Goal: Entertainment & Leisure: Consume media (video, audio)

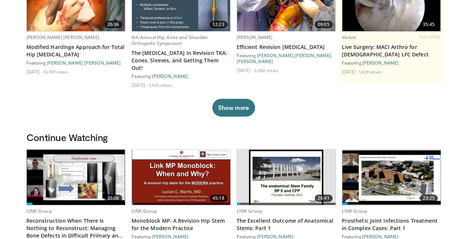
scroll to position [149, 0]
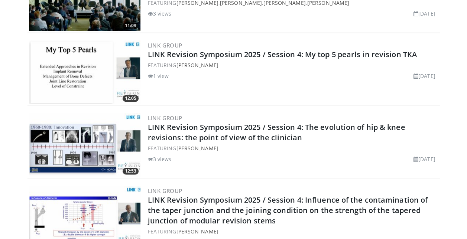
scroll to position [438, 0]
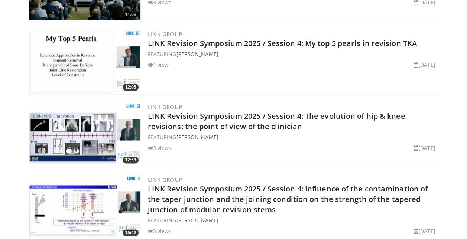
drag, startPoint x: 467, startPoint y: 235, endPoint x: 13, endPoint y: 153, distance: 461.6
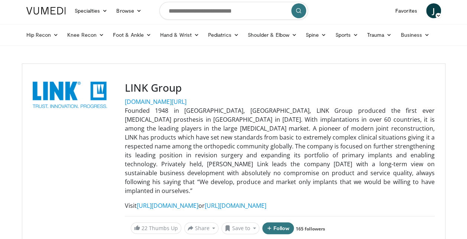
scroll to position [0, 0]
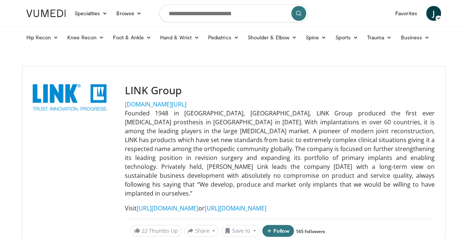
click at [438, 19] on icon at bounding box center [437, 18] width 5 height 5
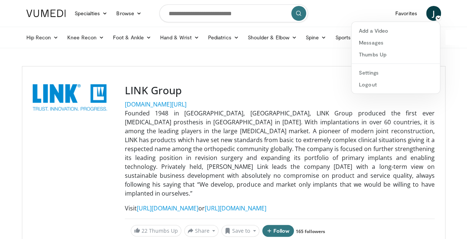
click at [376, 91] on div "Add a Video Messages Thumbs Up Settings Logout" at bounding box center [395, 58] width 89 height 72
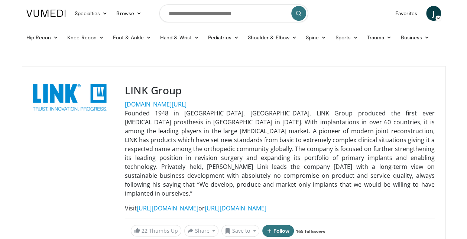
click at [436, 20] on icon at bounding box center [437, 18] width 5 height 5
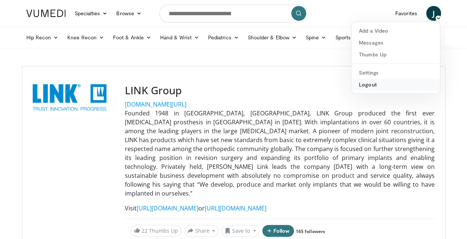
click at [385, 87] on link "Logout" at bounding box center [395, 85] width 88 height 12
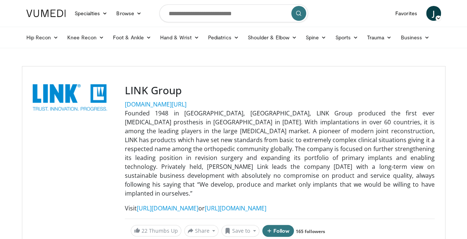
click at [287, 88] on h3 "LINK Group" at bounding box center [280, 90] width 310 height 13
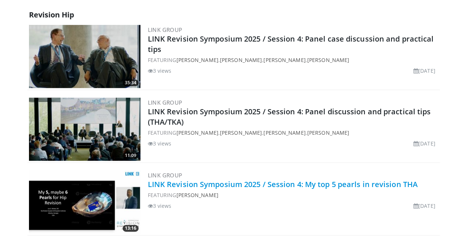
scroll to position [260, 0]
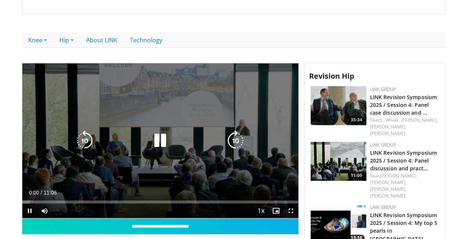
scroll to position [334, 0]
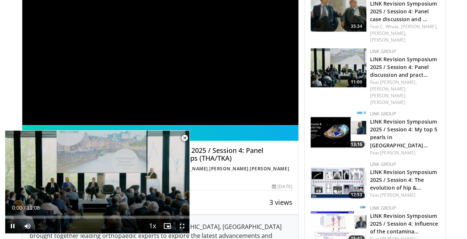
click at [185, 136] on span "Video Player" at bounding box center [184, 138] width 15 height 15
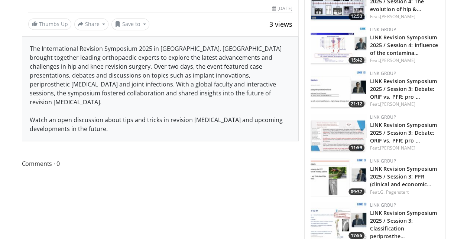
scroll to position [520, 0]
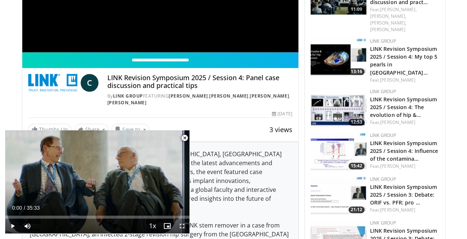
scroll to position [409, 0]
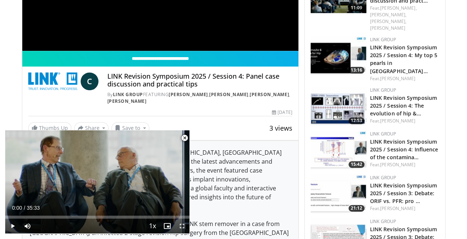
click at [184, 137] on span "Video Player" at bounding box center [184, 138] width 15 height 15
